Goal: Task Accomplishment & Management: Use online tool/utility

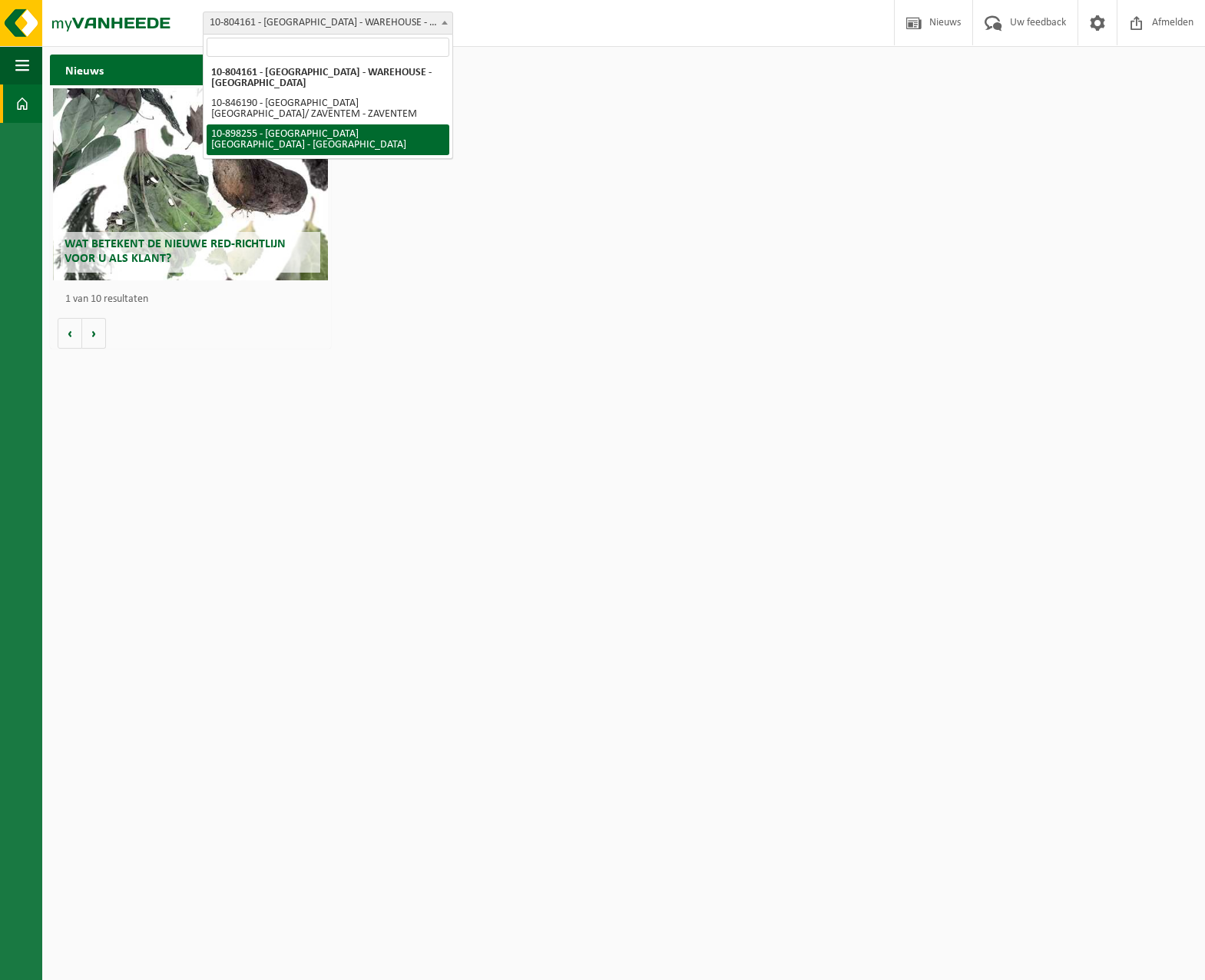
select select "119186"
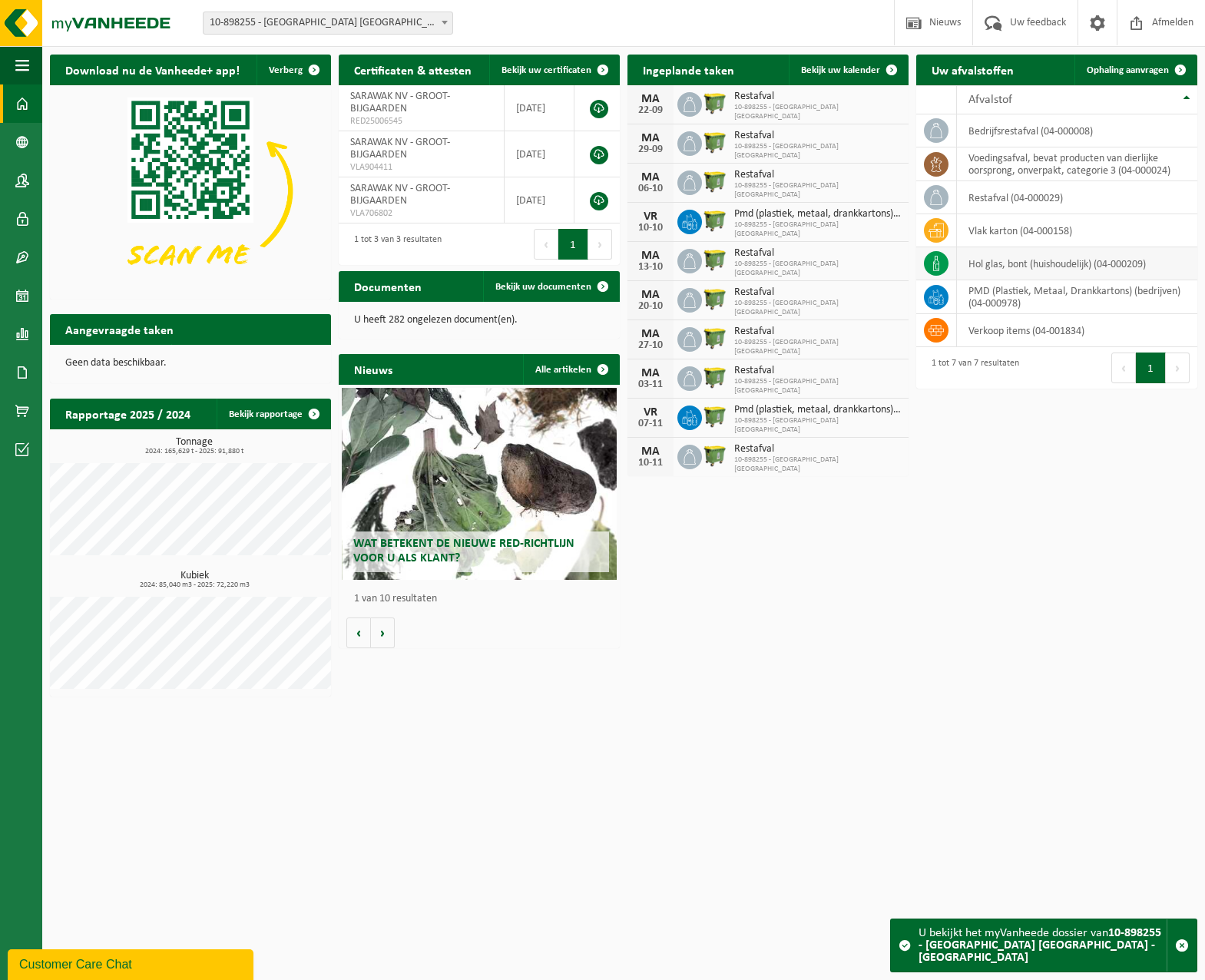
click at [1004, 269] on td "hol glas, bont (huishoudelijk) (04-000209)" at bounding box center [1077, 264] width 240 height 33
click at [996, 264] on td "hol glas, bont (huishoudelijk) (04-000209)" at bounding box center [1077, 264] width 240 height 33
drag, startPoint x: 996, startPoint y: 264, endPoint x: 1151, endPoint y: 73, distance: 246.0
click at [1151, 73] on span "Ophaling aanvragen" at bounding box center [1127, 70] width 82 height 10
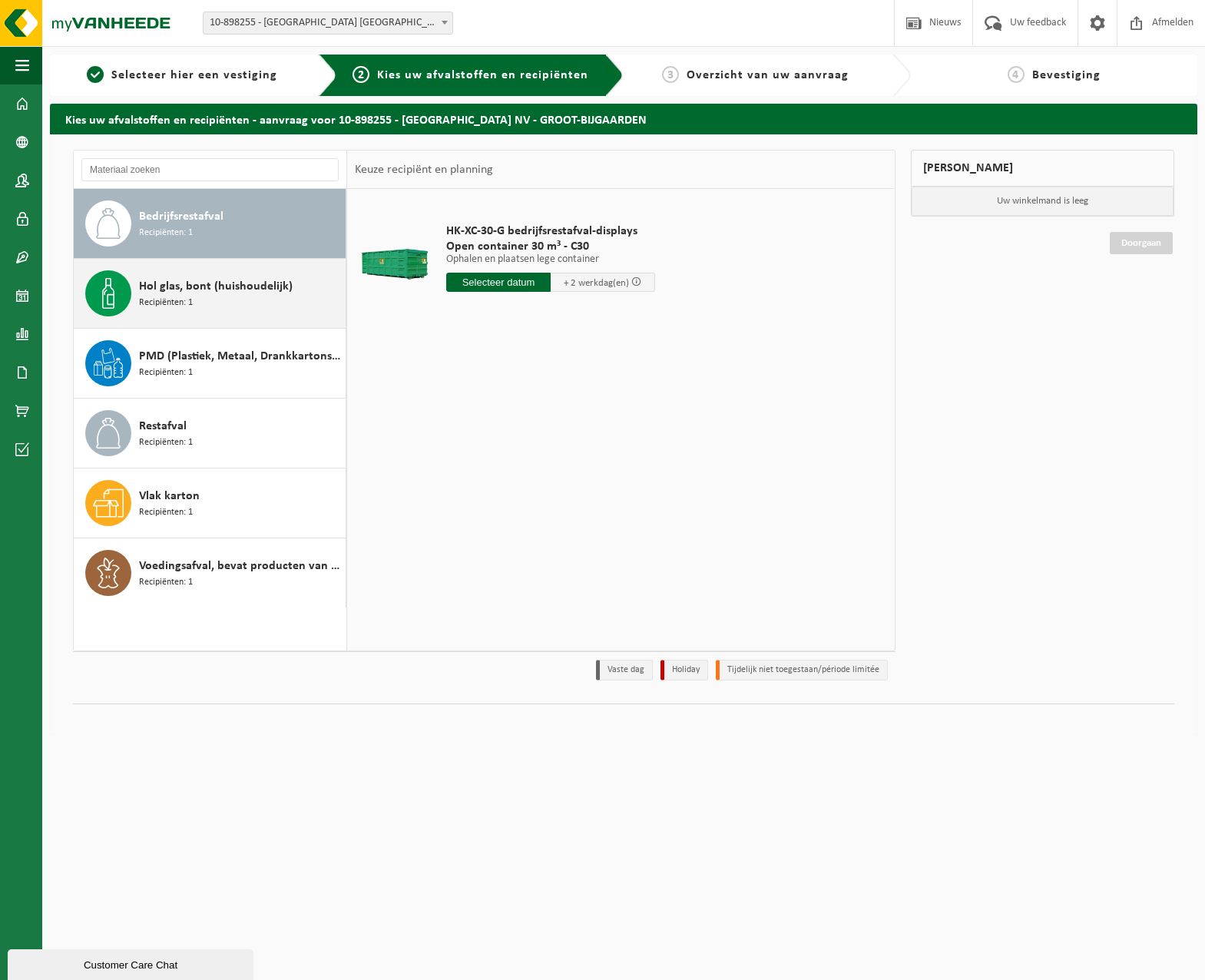
click at [182, 295] on span "Recipiënten: 1" at bounding box center [165, 302] width 54 height 15
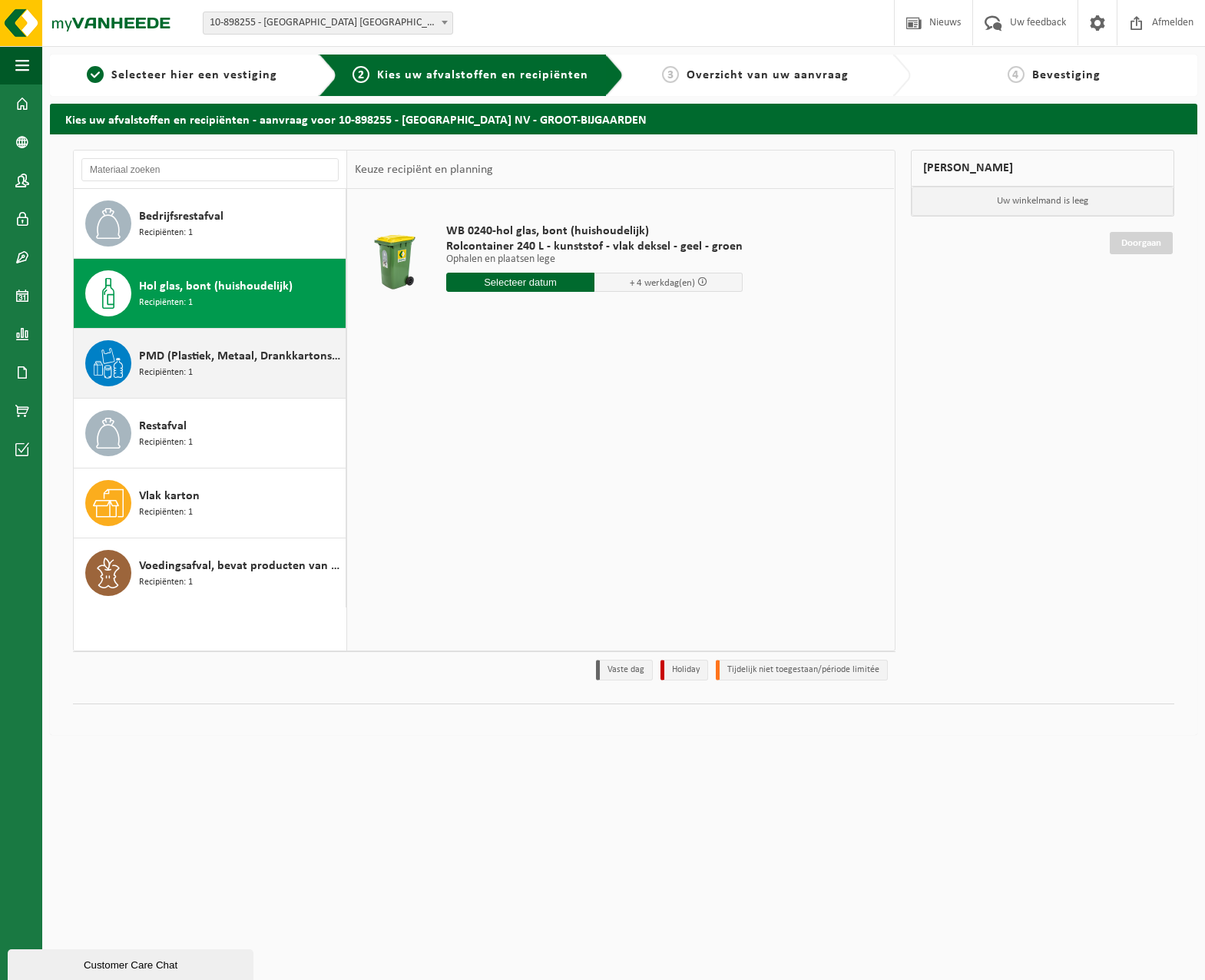
click at [198, 372] on div "PMD (Plastiek, Metaal, Drankkartons) (bedrijven) Recipiënten: 1" at bounding box center [240, 363] width 202 height 46
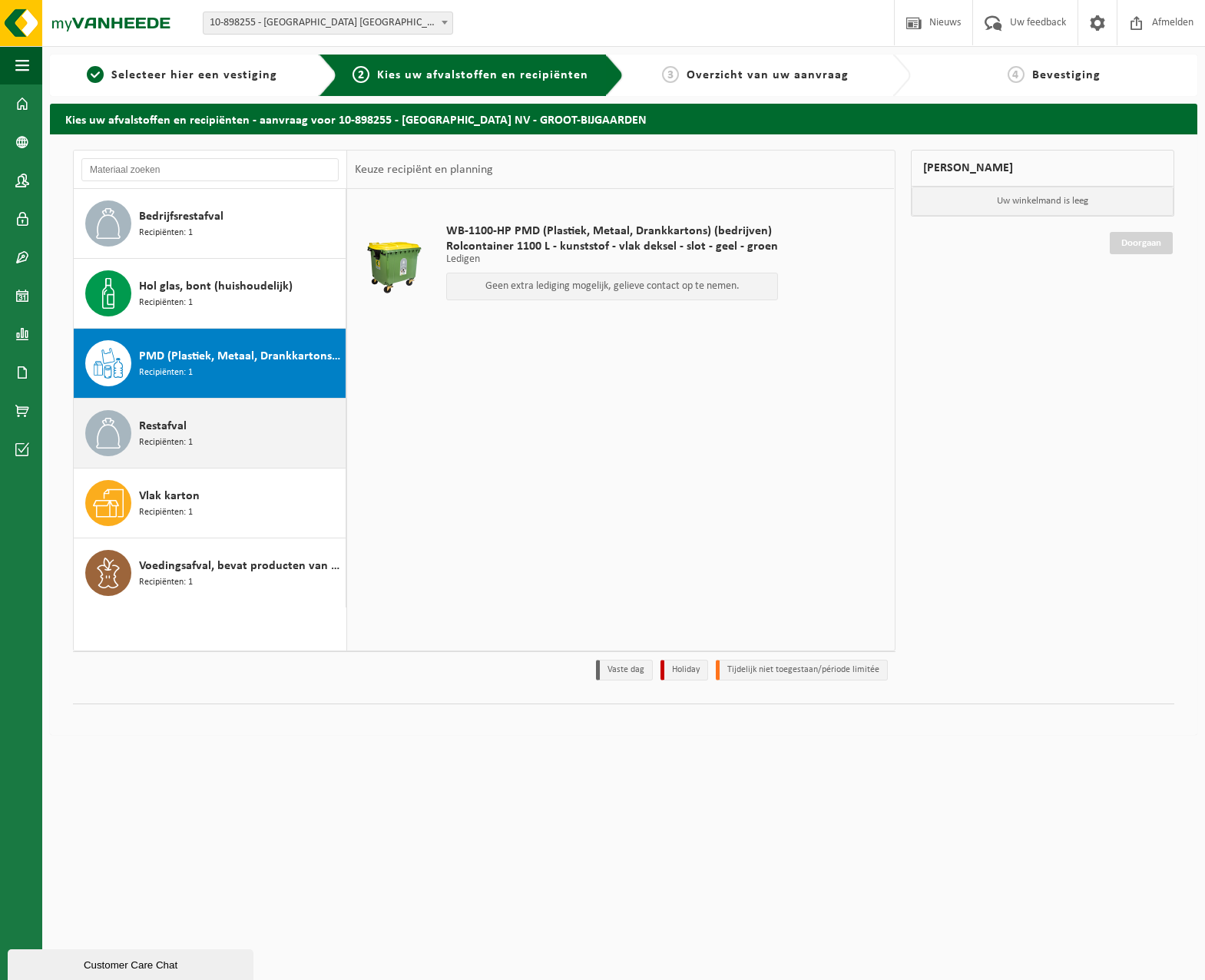
click at [202, 409] on div "Restafval Recipiënten: 1" at bounding box center [210, 433] width 273 height 69
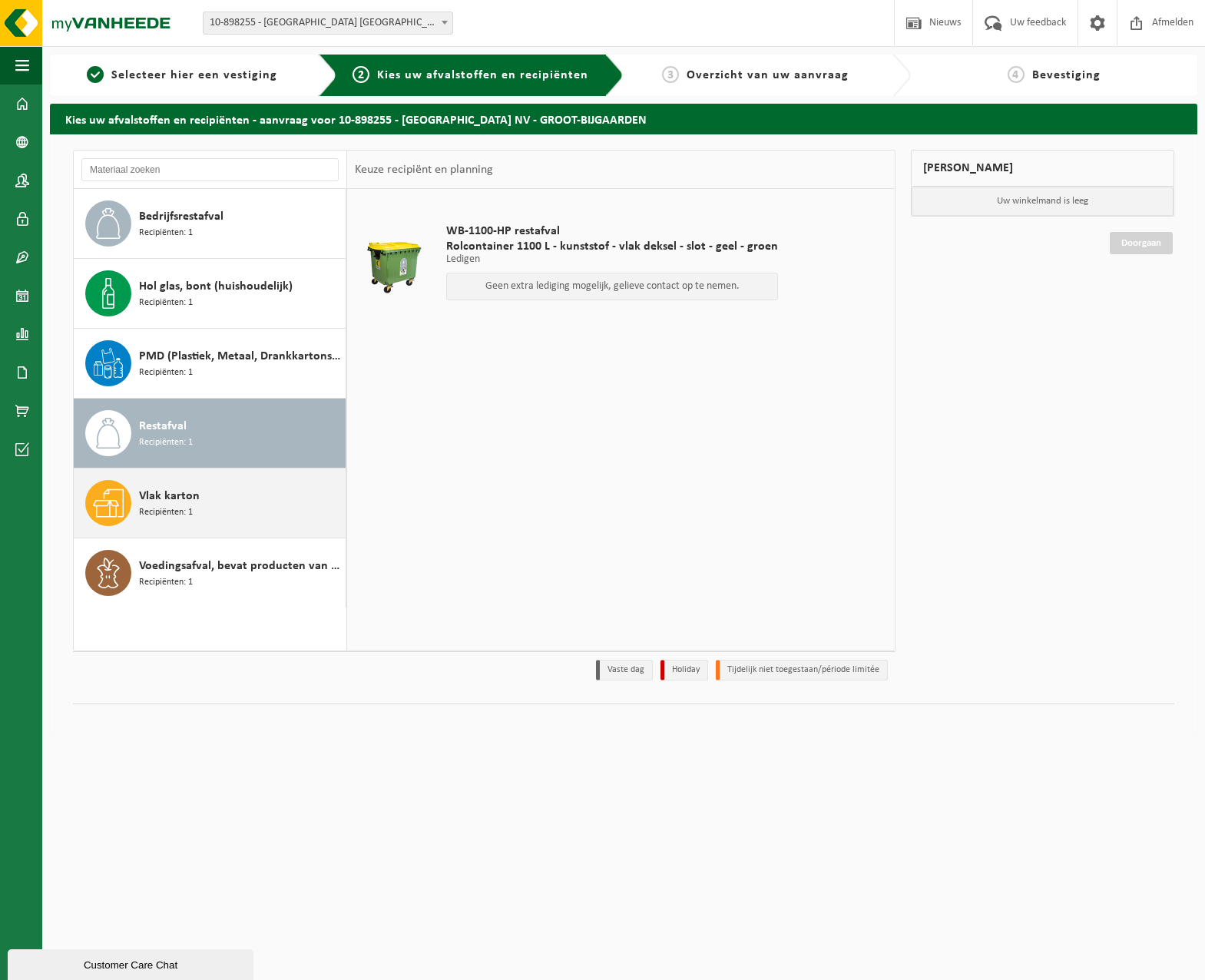
click at [199, 483] on div "Vlak karton Recipiënten: 1" at bounding box center [240, 502] width 202 height 46
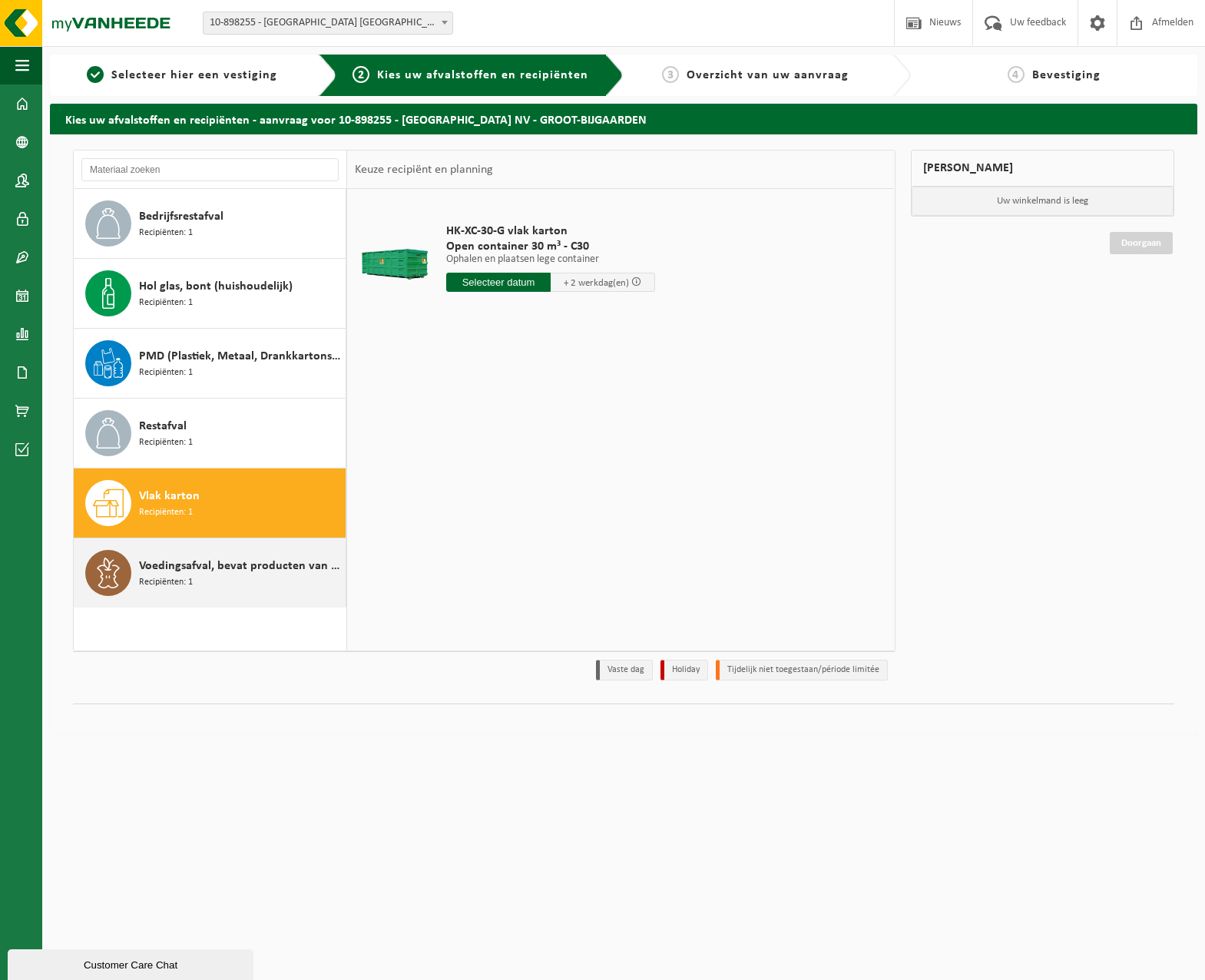
click at [195, 568] on span "Voedingsafval, bevat producten van dierlijke oorsprong, onverpakt, categorie 3" at bounding box center [240, 566] width 202 height 19
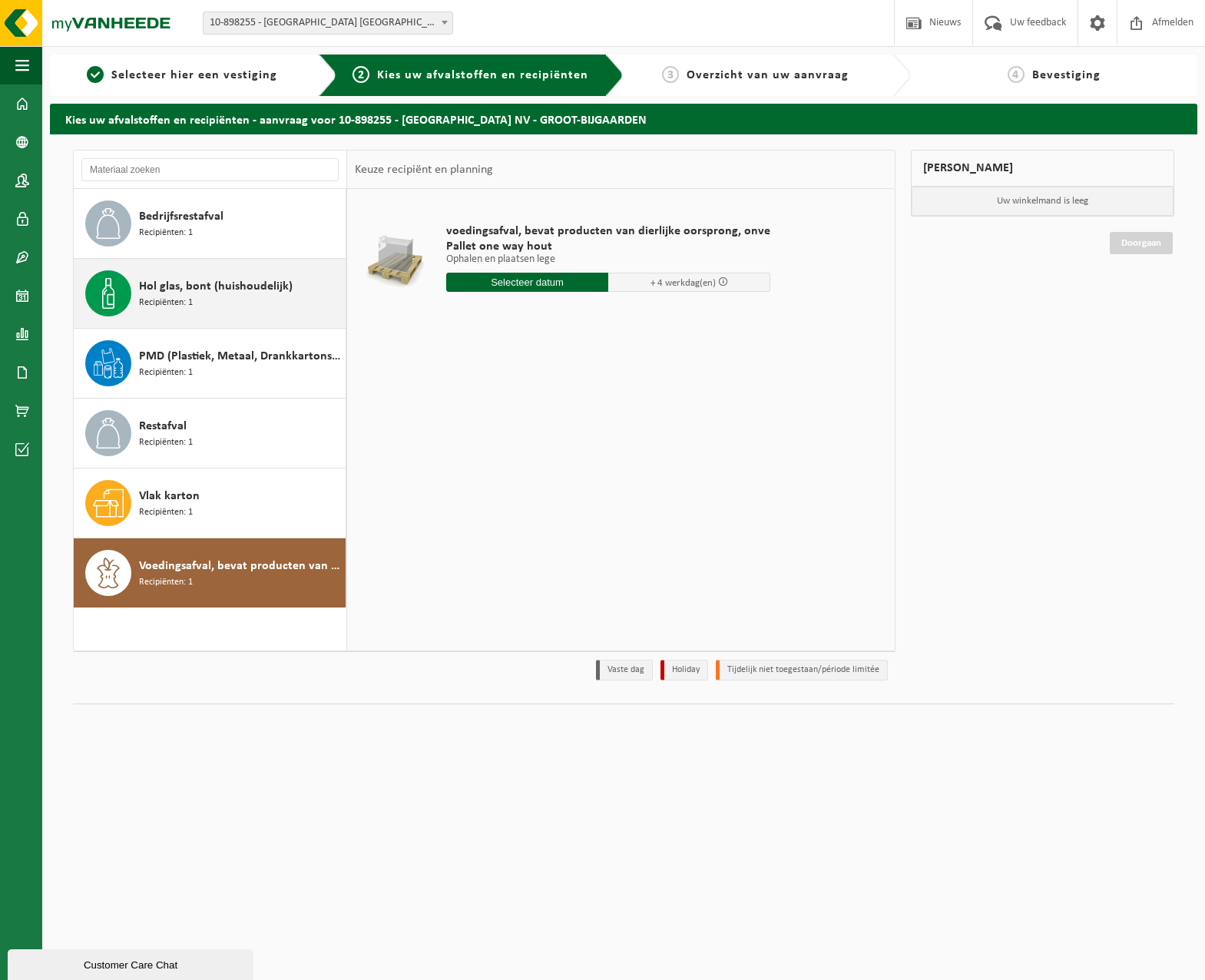
click at [180, 298] on span "Recipiënten: 1" at bounding box center [165, 302] width 54 height 15
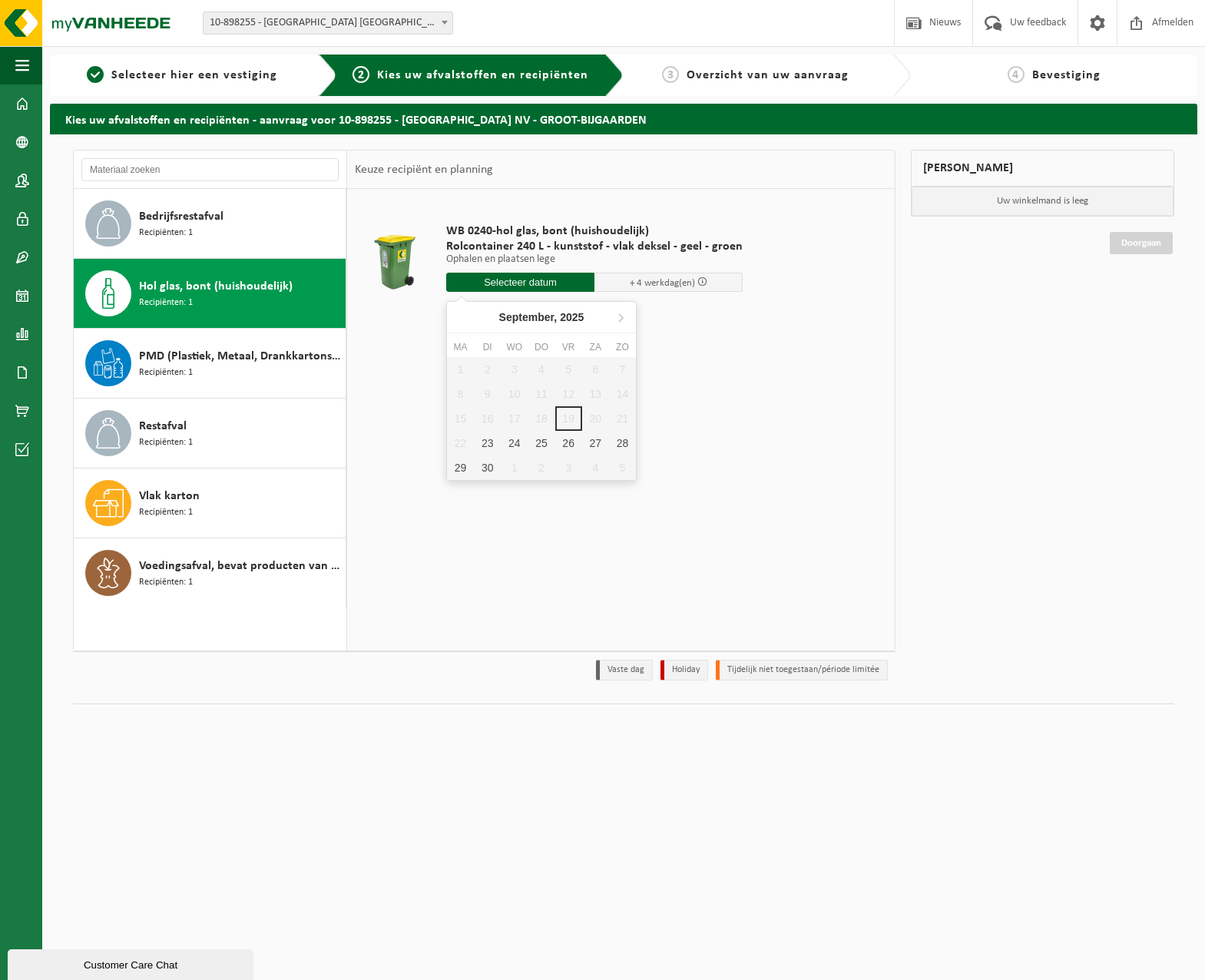
click at [549, 283] on input "text" at bounding box center [520, 282] width 148 height 19
click at [492, 441] on div "23" at bounding box center [487, 443] width 27 height 25
type input "Van 2025-09-23"
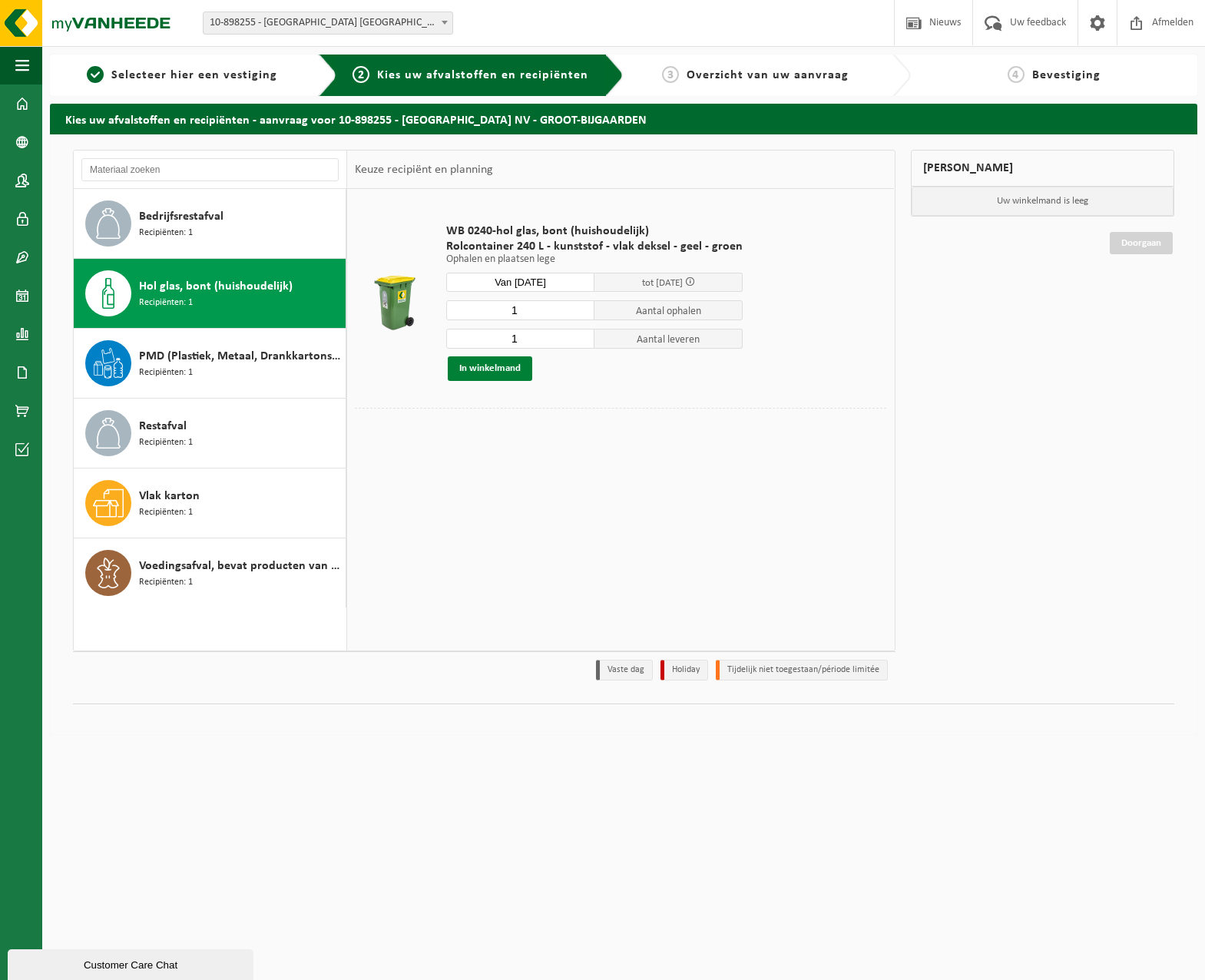
click at [513, 371] on button "In winkelmand" at bounding box center [489, 368] width 85 height 25
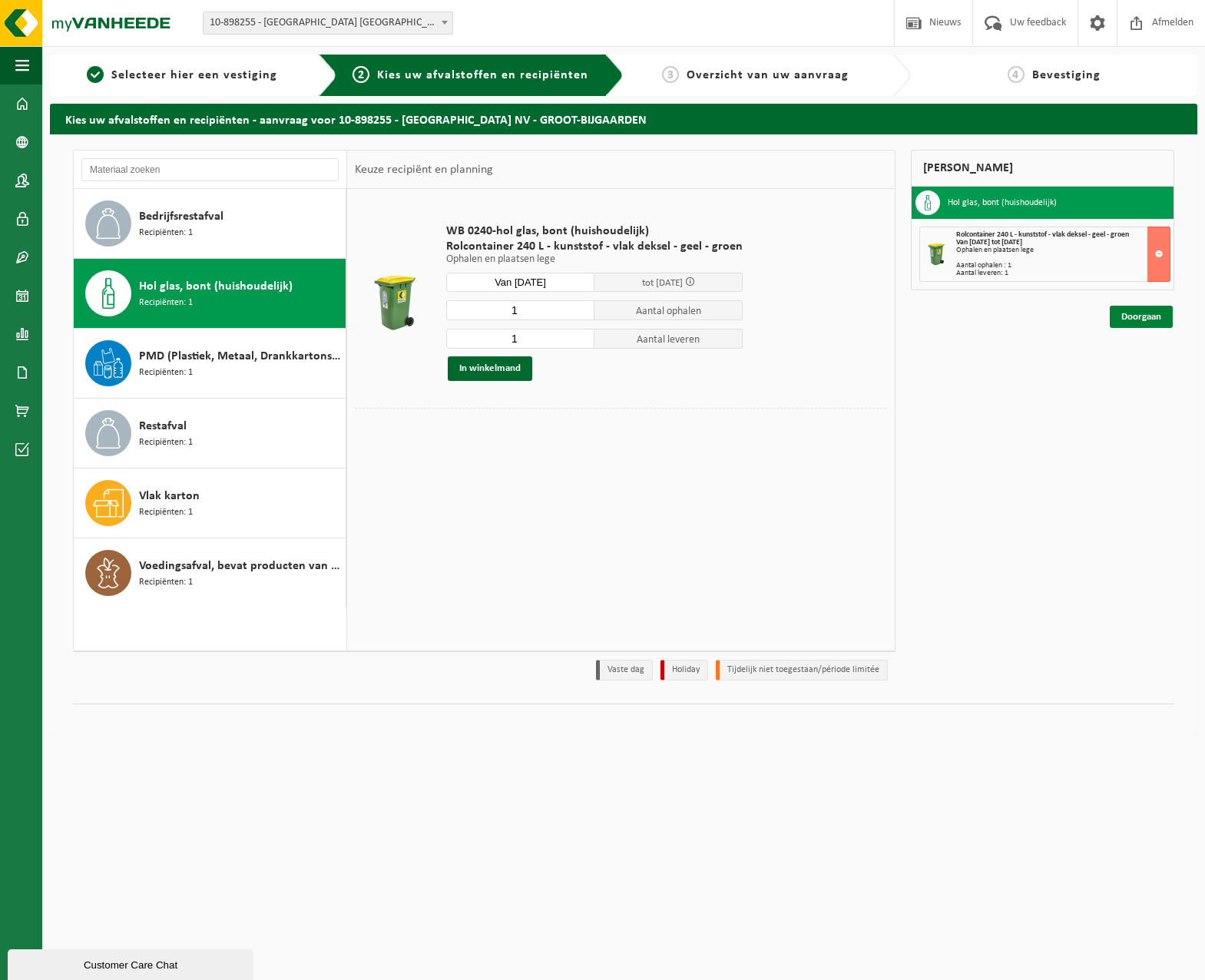
click at [1146, 317] on link "Doorgaan" at bounding box center [1141, 316] width 63 height 22
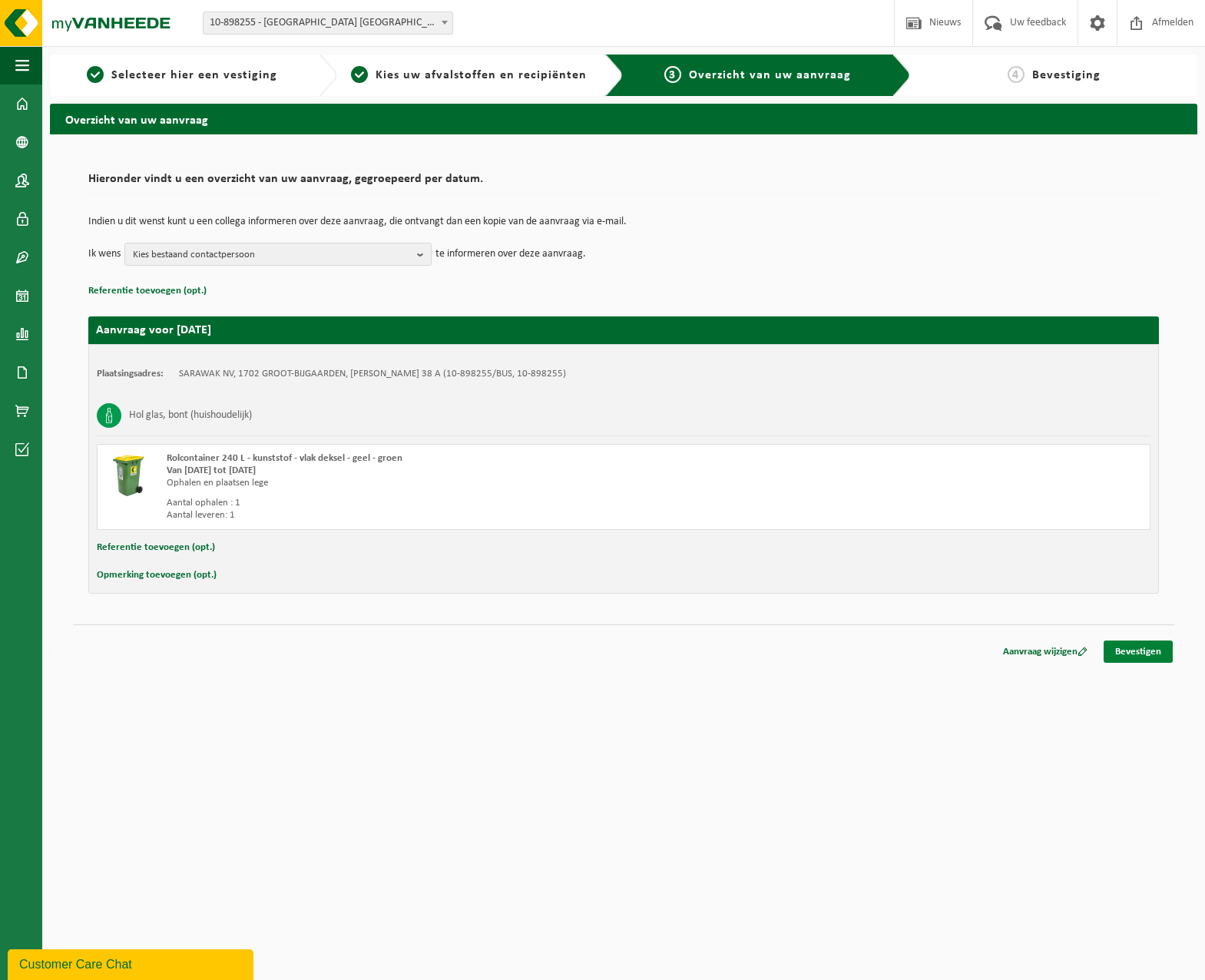
click at [1136, 649] on link "Bevestigen" at bounding box center [1138, 651] width 69 height 22
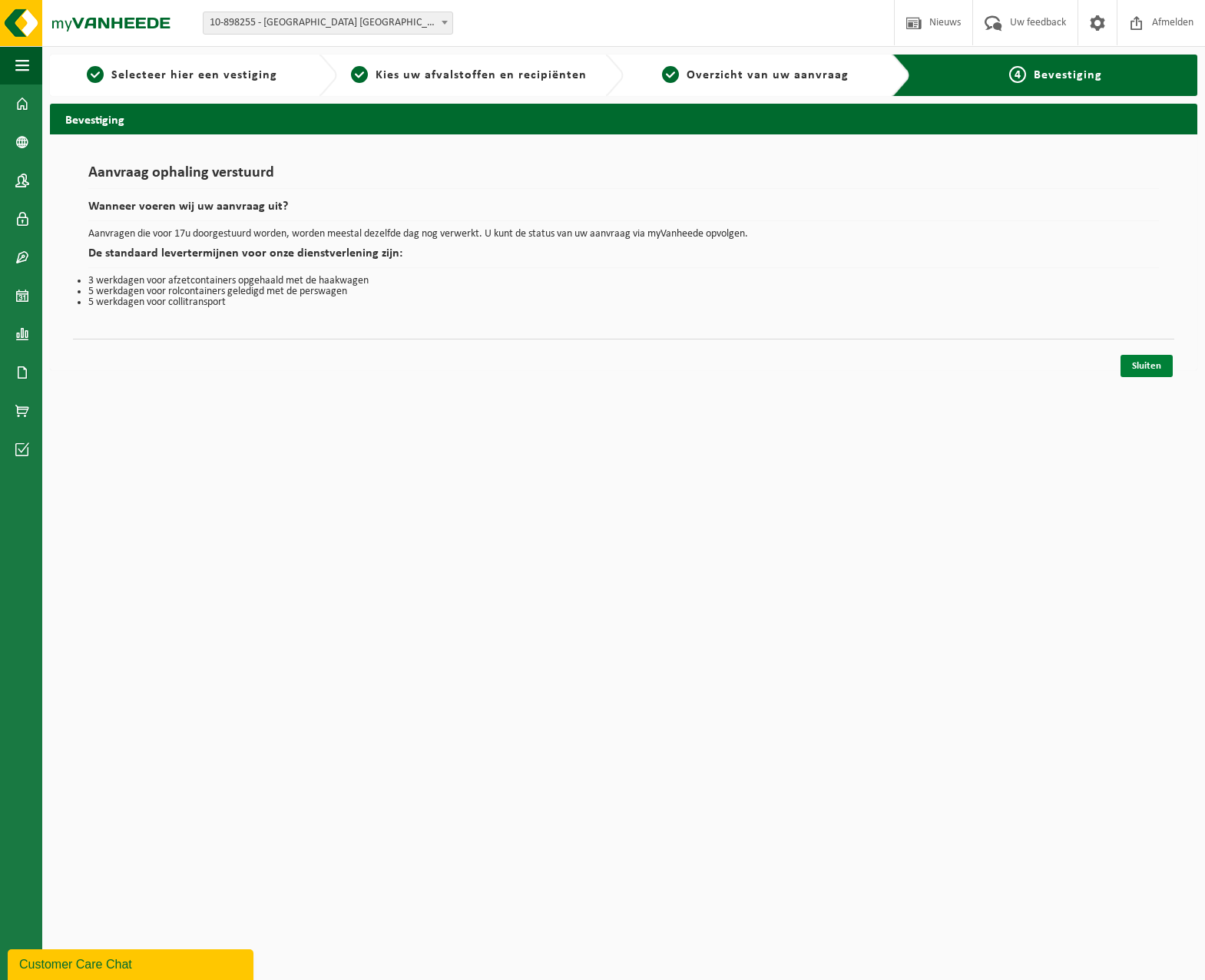
click at [1140, 369] on link "Sluiten" at bounding box center [1146, 365] width 52 height 22
